Goal: Complete application form

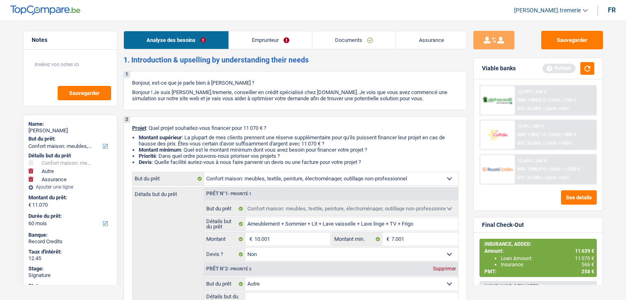
select select "household"
select select "other"
select select "insurance"
select select "60"
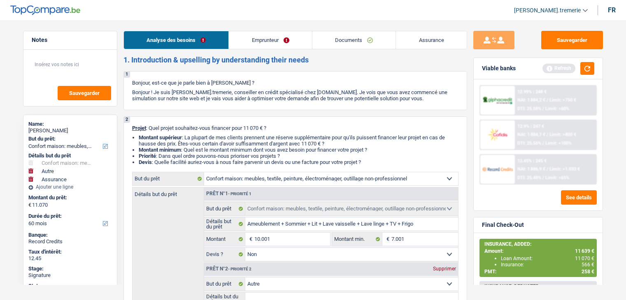
select select "household"
select select "false"
select select "other"
select select "insurance"
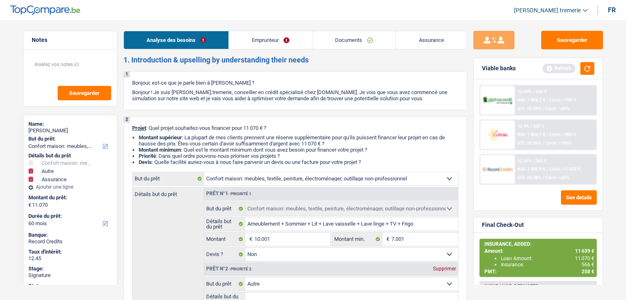
select select "60"
select select "worker"
select select "netSalary"
select select "rents"
select select "household"
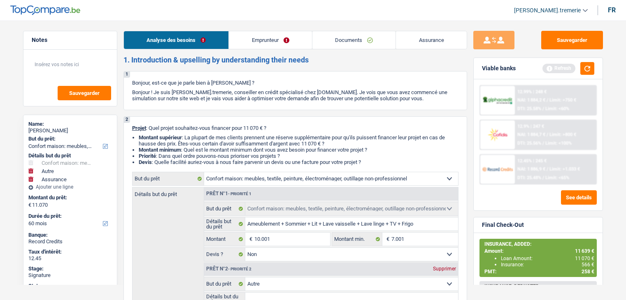
select select "household"
select select "false"
select select "other"
select select "insurance"
select select "60"
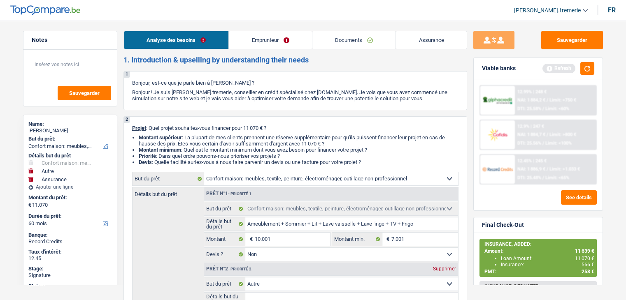
drag, startPoint x: 0, startPoint y: 0, endPoint x: 382, endPoint y: 47, distance: 384.4
click at [382, 47] on link "Documents" at bounding box center [354, 40] width 84 height 18
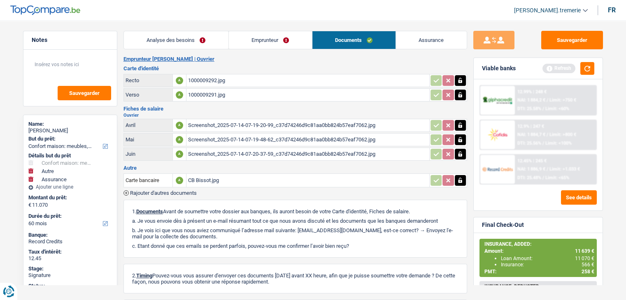
click at [306, 122] on div "Screenshot_2025-07-14-07-19-20-99_c37d74246d9c81aa0bb824b57eaf7062.jpg" at bounding box center [308, 125] width 240 height 12
